Goal: Information Seeking & Learning: Understand process/instructions

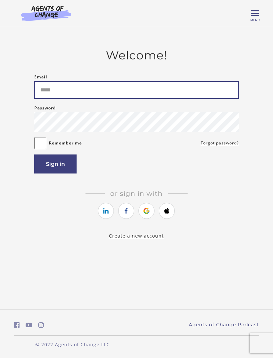
click at [125, 91] on input "Email" at bounding box center [136, 90] width 204 height 18
type input "**********"
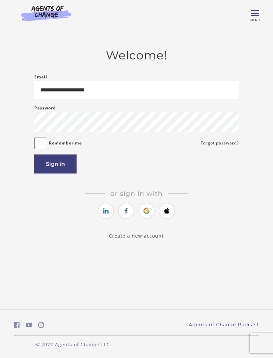
click at [58, 161] on button "Sign in" at bounding box center [55, 163] width 42 height 19
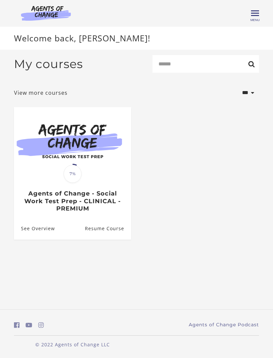
click at [115, 195] on h3 "Agents of Change - Social Work Test Prep - CLINICAL - PREMIUM" at bounding box center [72, 201] width 103 height 23
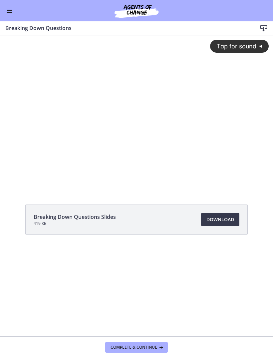
click at [11, 13] on button "Enable menu" at bounding box center [9, 11] width 8 height 8
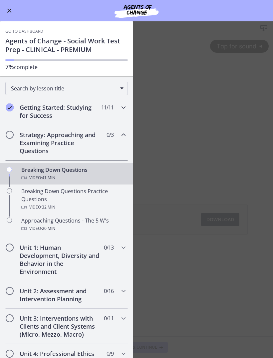
click at [93, 116] on h2 "Getting Started: Studying for Success" at bounding box center [60, 111] width 81 height 16
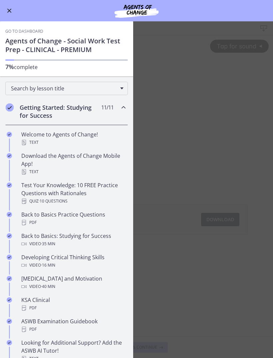
click at [88, 163] on div "Download the Agents of Change Mobile App! Text" at bounding box center [73, 164] width 104 height 24
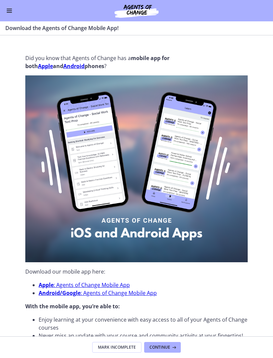
click at [111, 285] on link "Apple : Agents of Change Mobile App" at bounding box center [84, 284] width 91 height 7
